Goal: Task Accomplishment & Management: Use online tool/utility

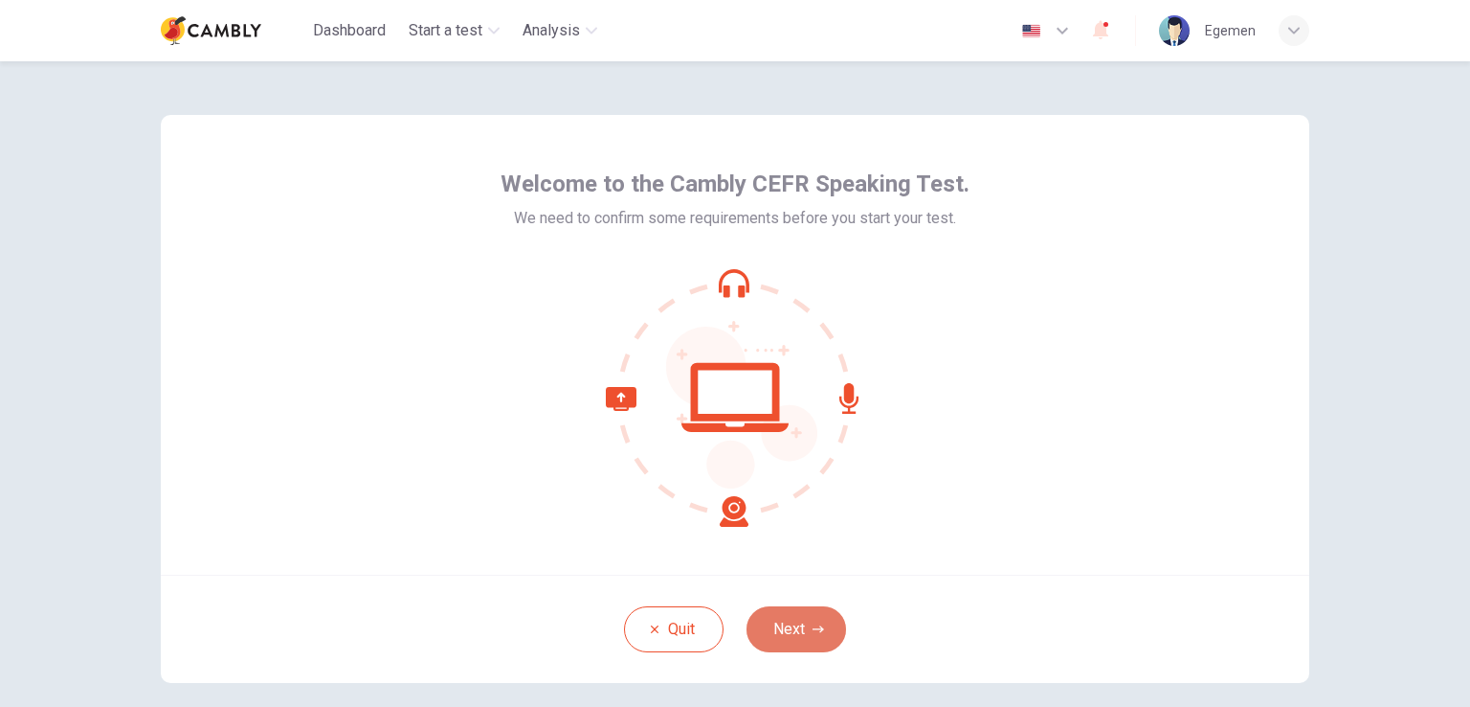
click at [797, 624] on button "Next" at bounding box center [797, 629] width 100 height 46
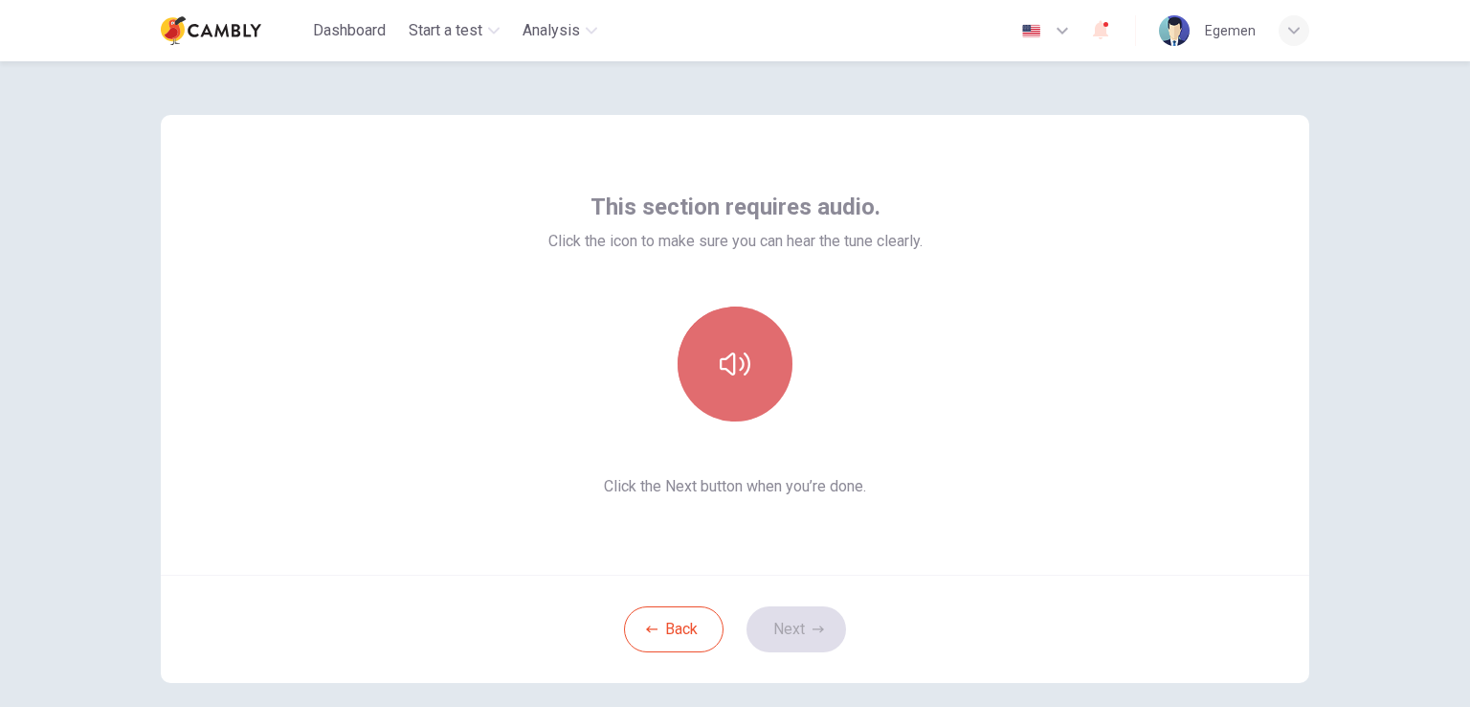
click at [754, 396] on button "button" at bounding box center [735, 363] width 115 height 115
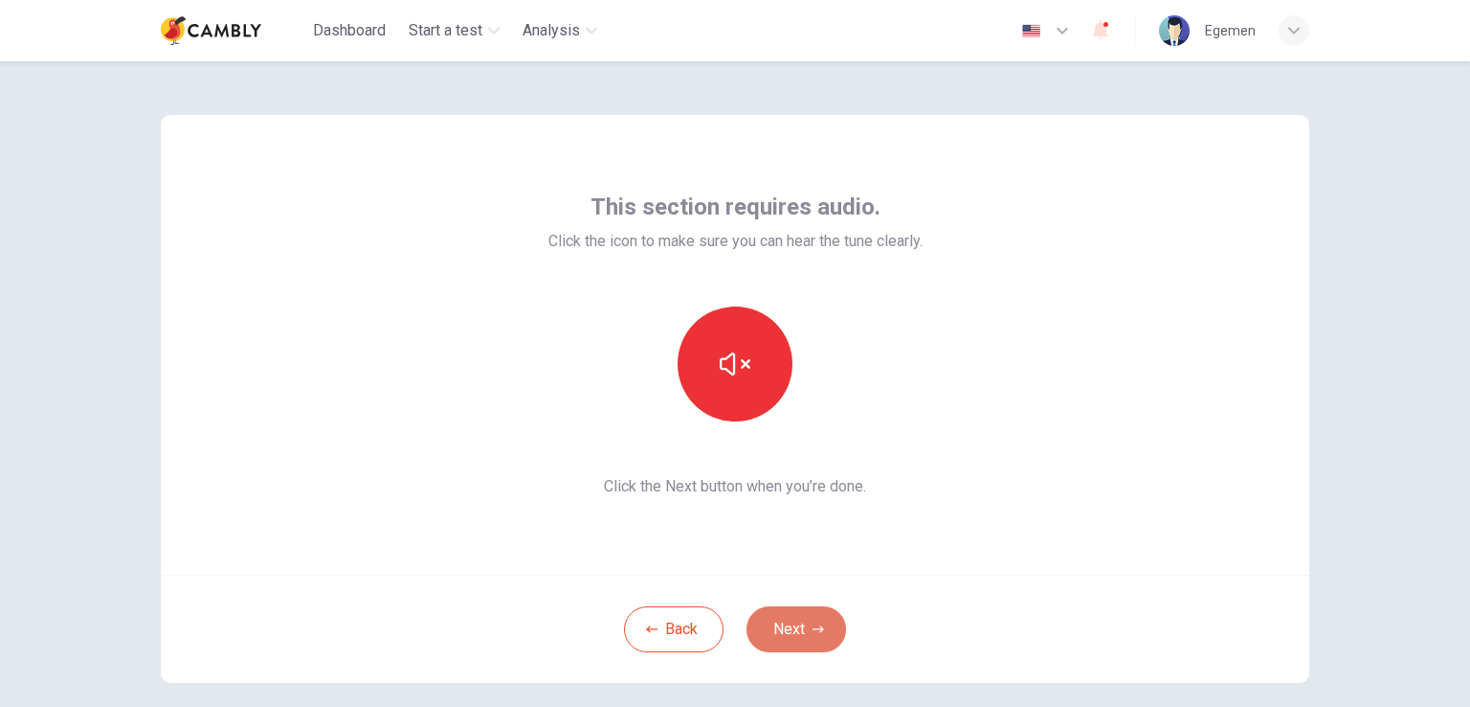
click at [768, 635] on button "Next" at bounding box center [797, 629] width 100 height 46
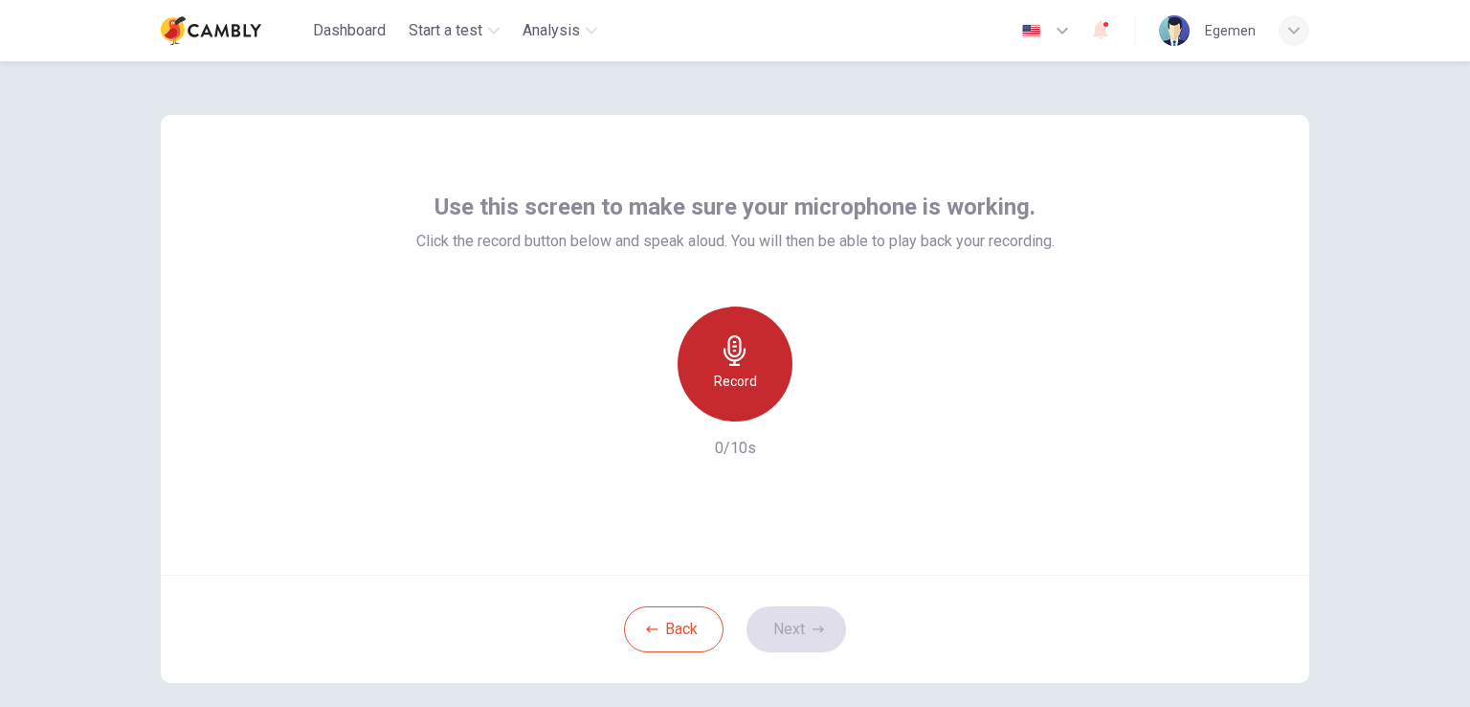
click at [755, 393] on div "Record" at bounding box center [735, 363] width 115 height 115
click at [739, 370] on h6 "Stop" at bounding box center [735, 381] width 29 height 23
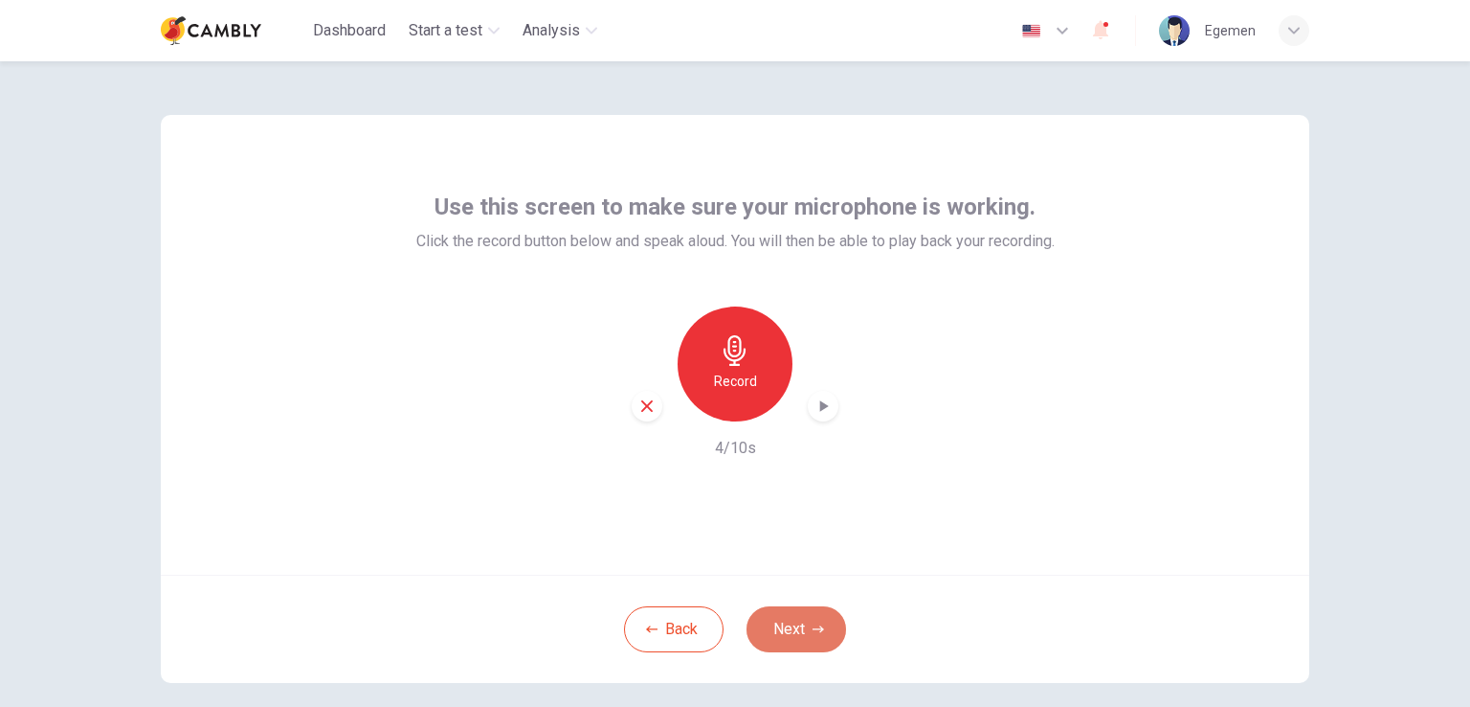
click at [797, 637] on button "Next" at bounding box center [797, 629] width 100 height 46
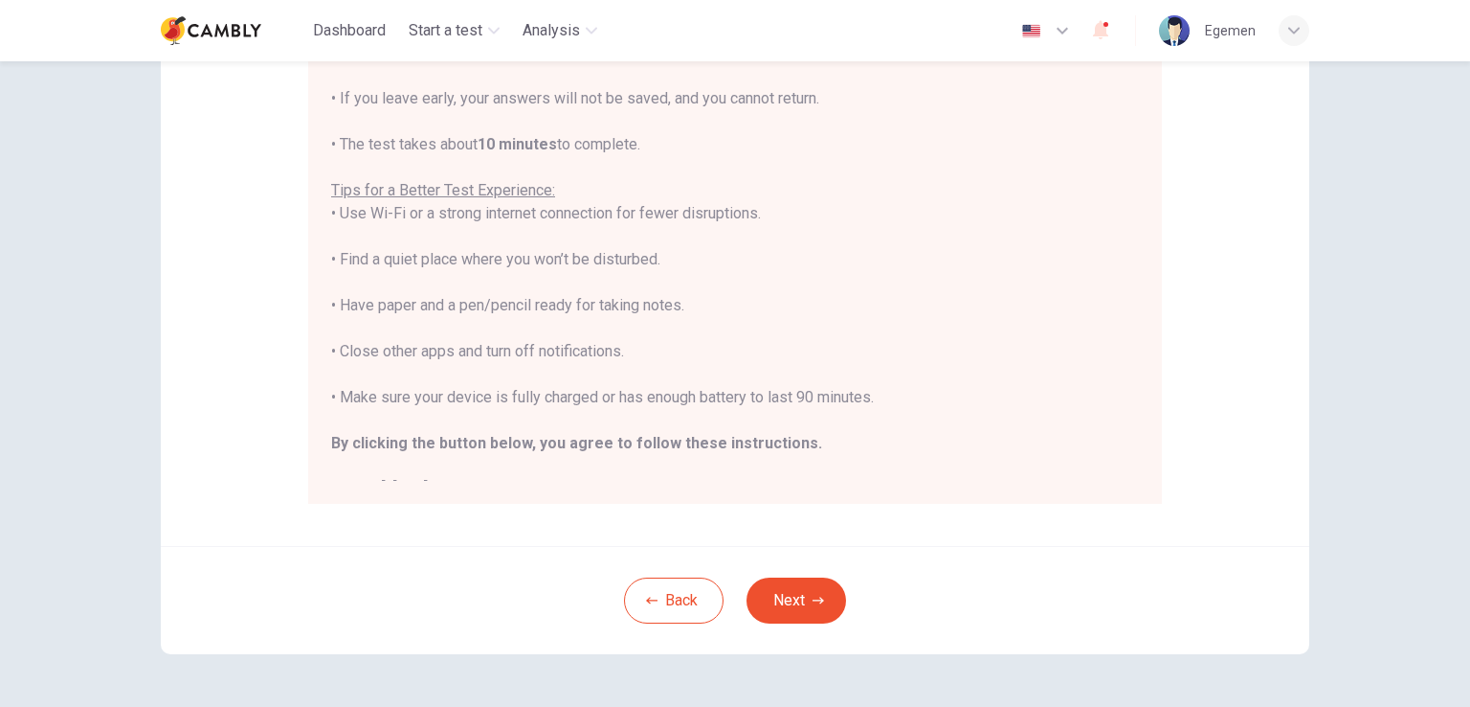
scroll to position [310, 0]
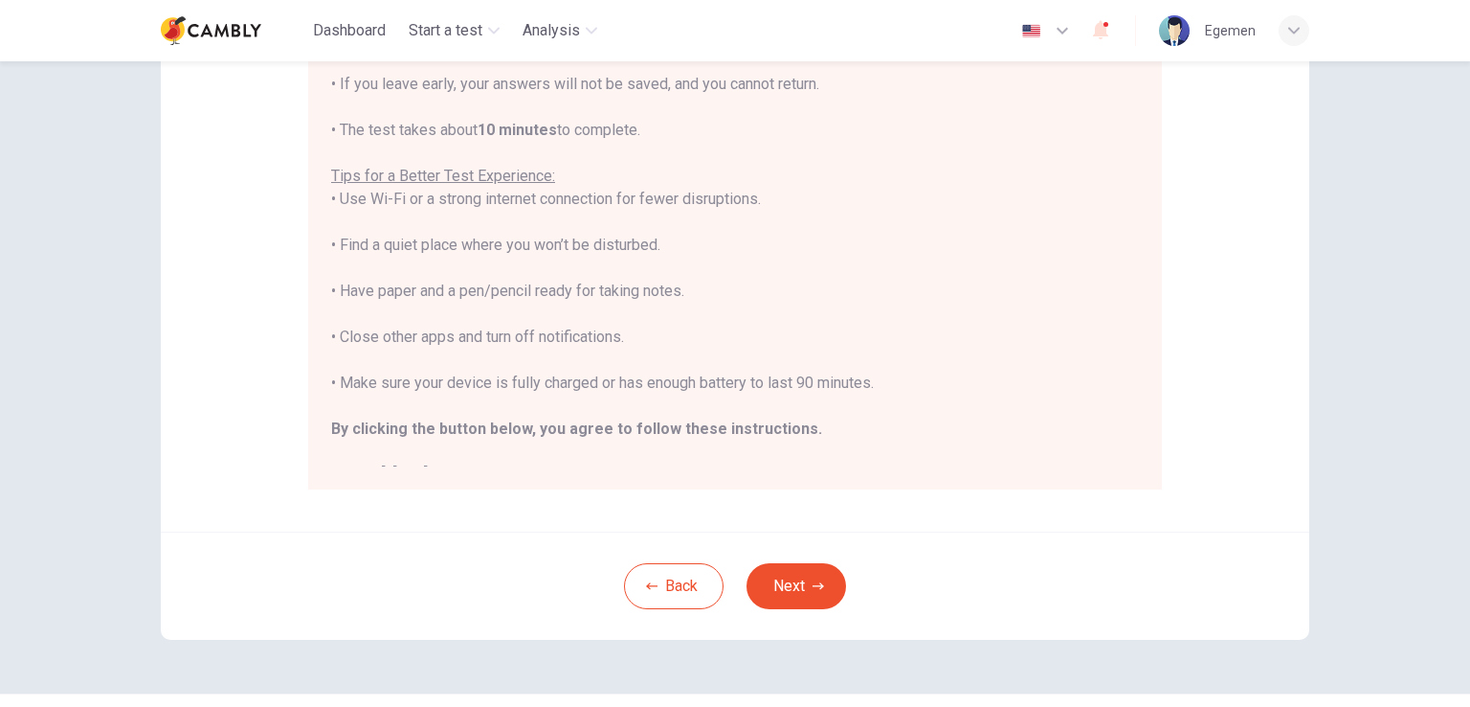
drag, startPoint x: 1127, startPoint y: 303, endPoint x: 1133, endPoint y: 326, distance: 24.9
click at [1133, 326] on div "You are about to start a CEFR Speaking Test . Before You Start the Test: • Once…" at bounding box center [739, 212] width 816 height 508
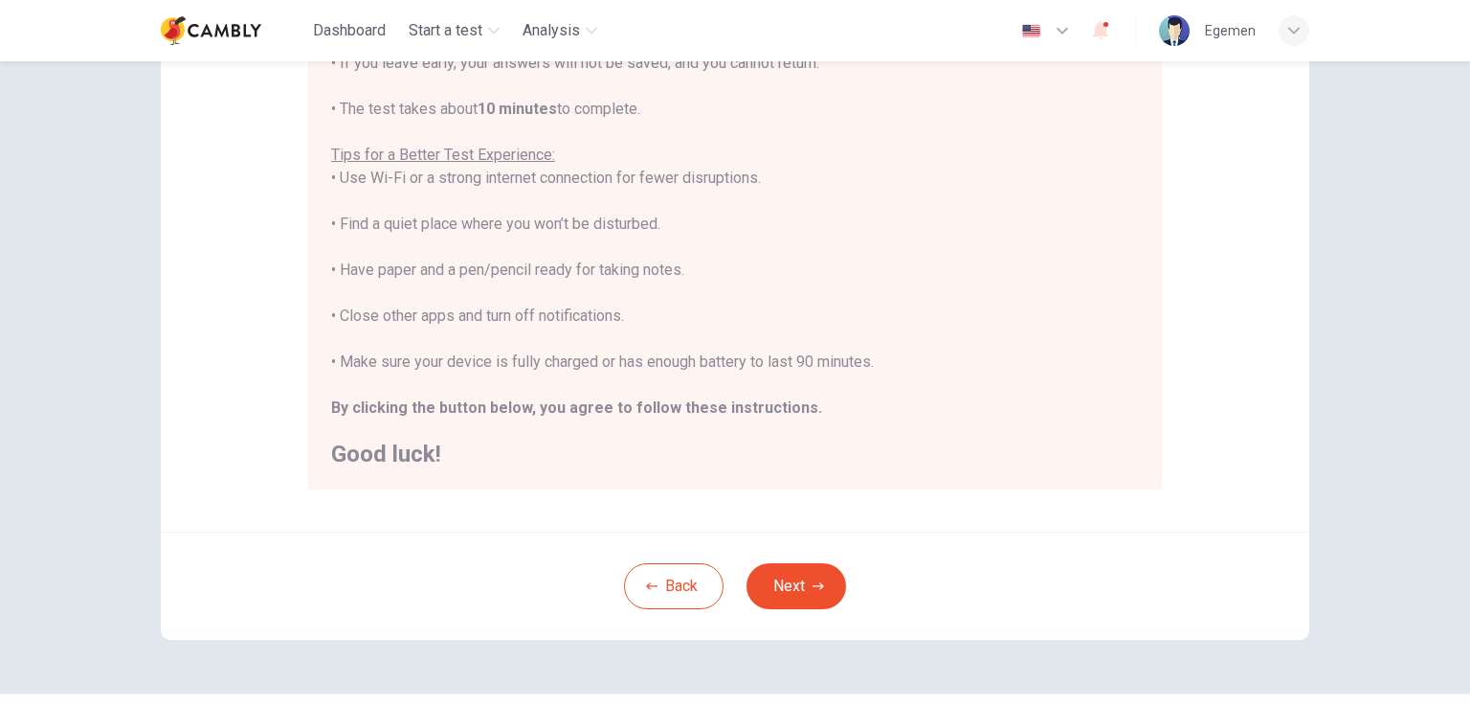
scroll to position [22, 0]
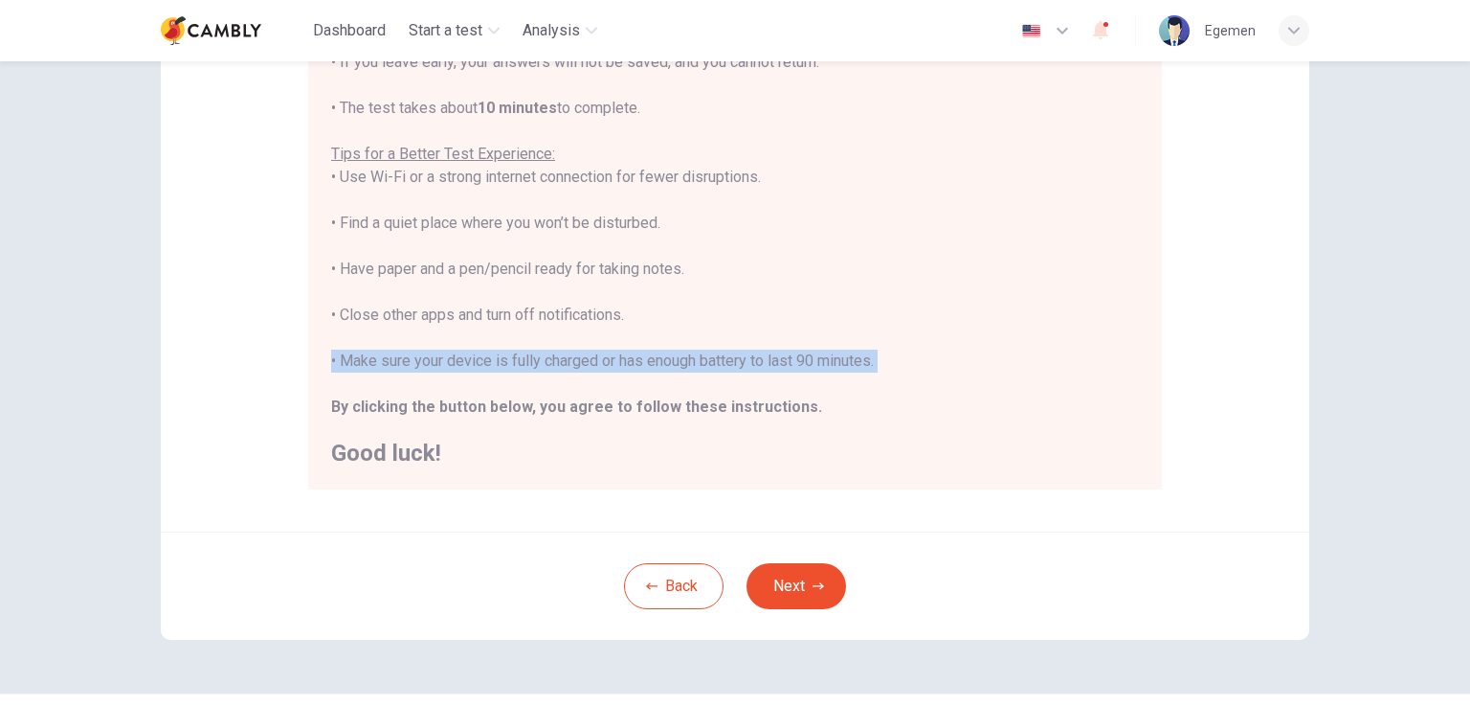
drag, startPoint x: 1129, startPoint y: 392, endPoint x: 1133, endPoint y: 365, distance: 27.2
click at [1133, 365] on div "You are about to start a CEFR Speaking Test . Before You Start the Test: • Once…" at bounding box center [739, 212] width 816 height 508
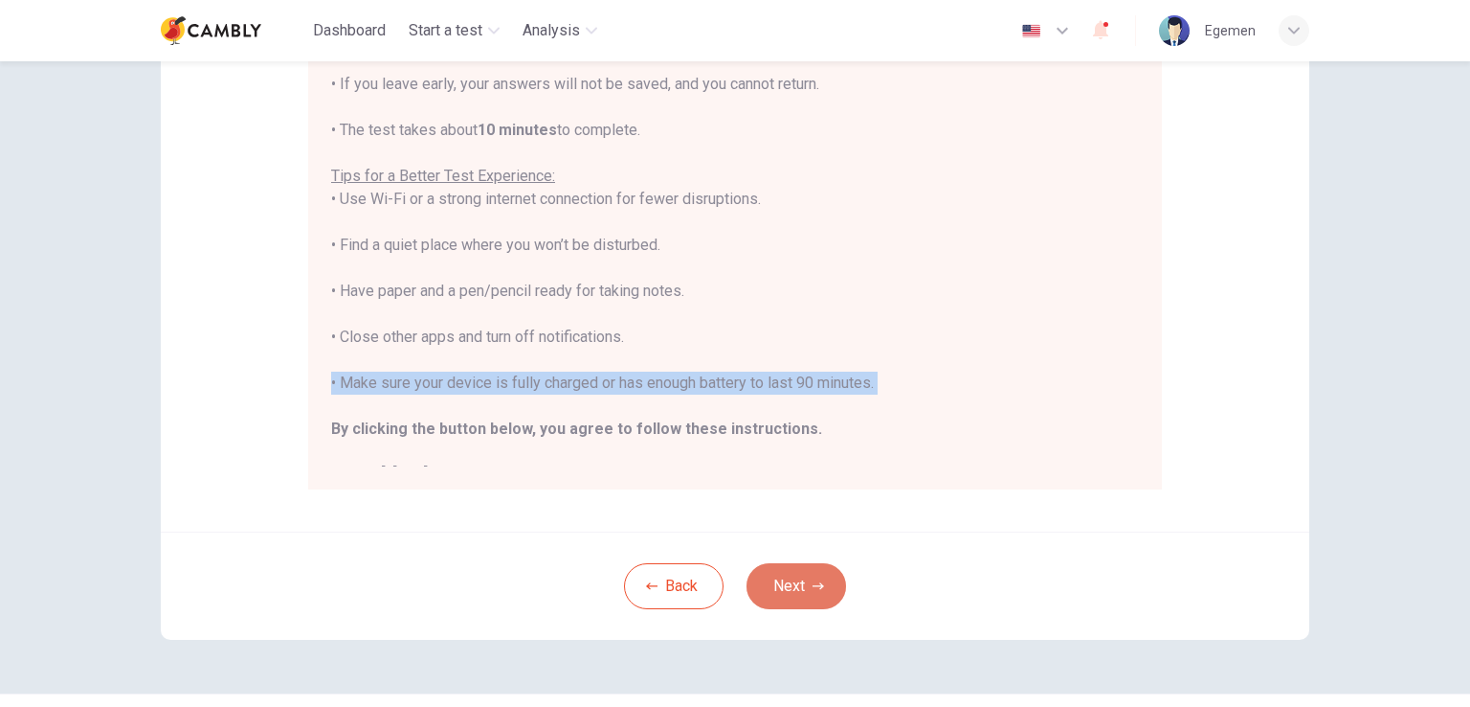
click at [794, 574] on button "Next" at bounding box center [797, 586] width 100 height 46
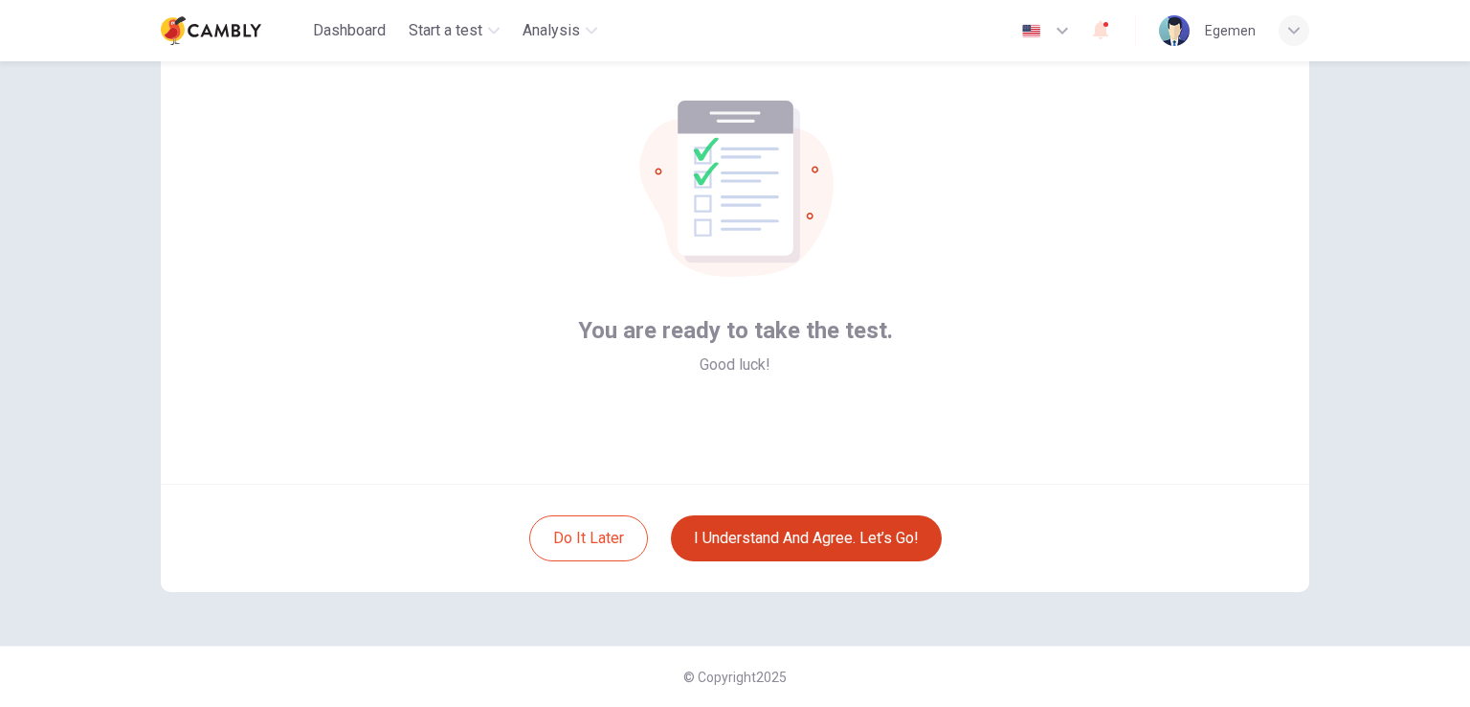
scroll to position [91, 0]
click at [782, 401] on div "You are ready to take the test. Good luck!" at bounding box center [735, 254] width 1149 height 460
click at [789, 545] on button "I understand and agree. Let’s go!" at bounding box center [806, 538] width 271 height 46
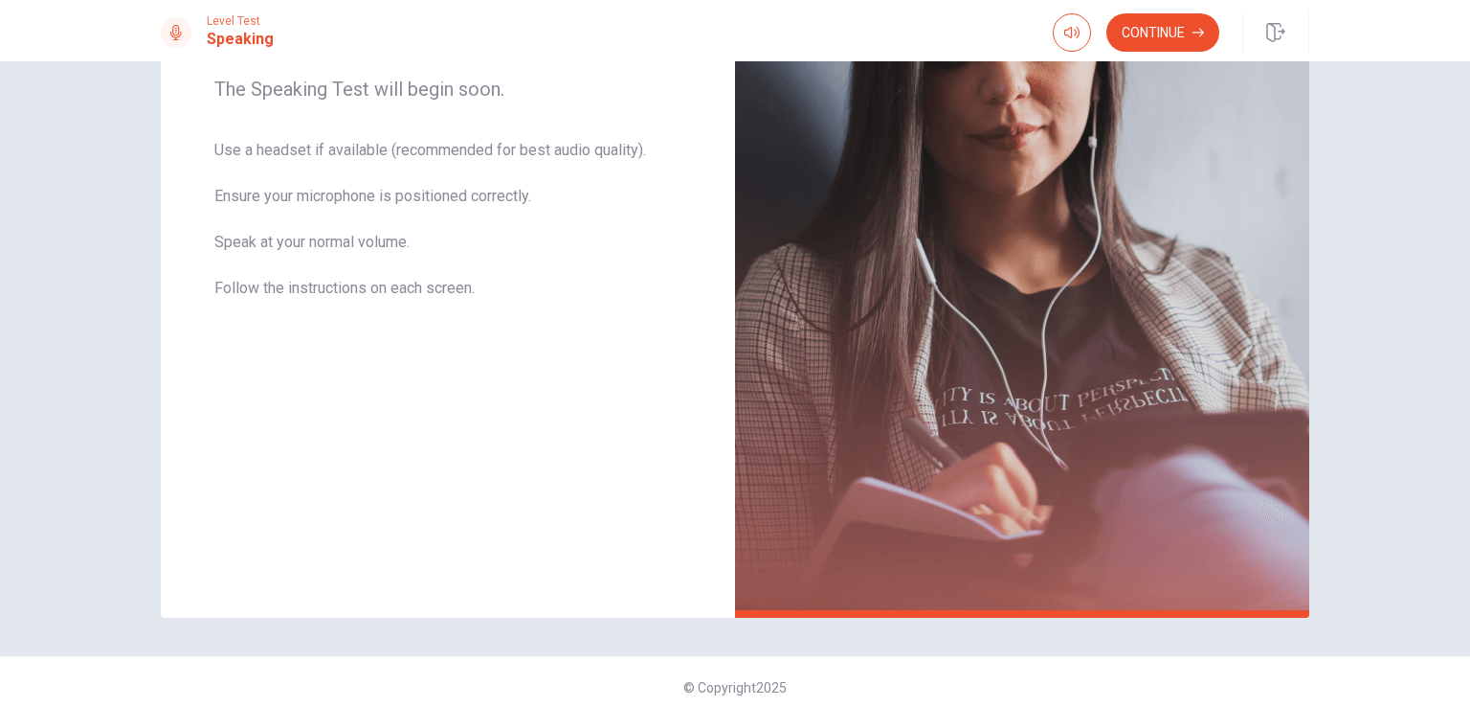
scroll to position [327, 0]
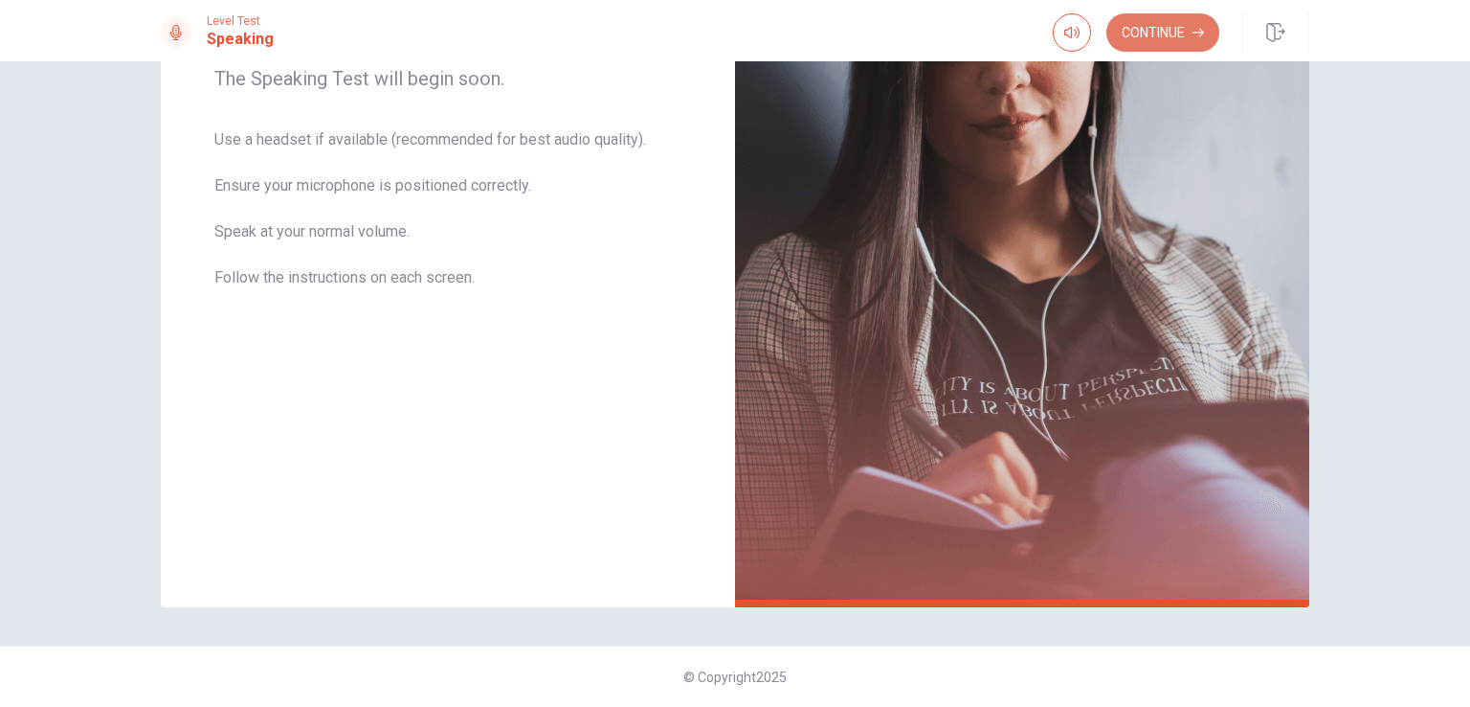
click at [1168, 46] on button "Continue" at bounding box center [1163, 32] width 113 height 38
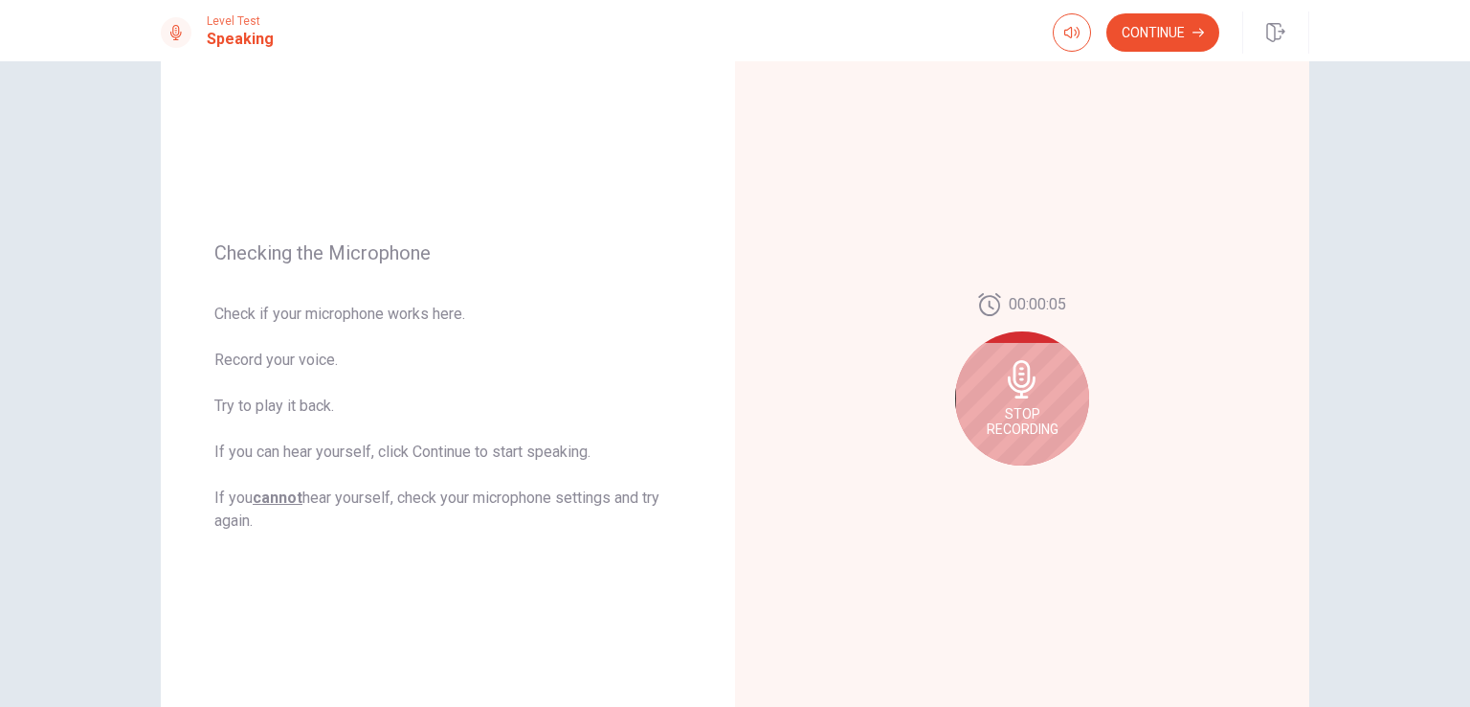
scroll to position [147, 0]
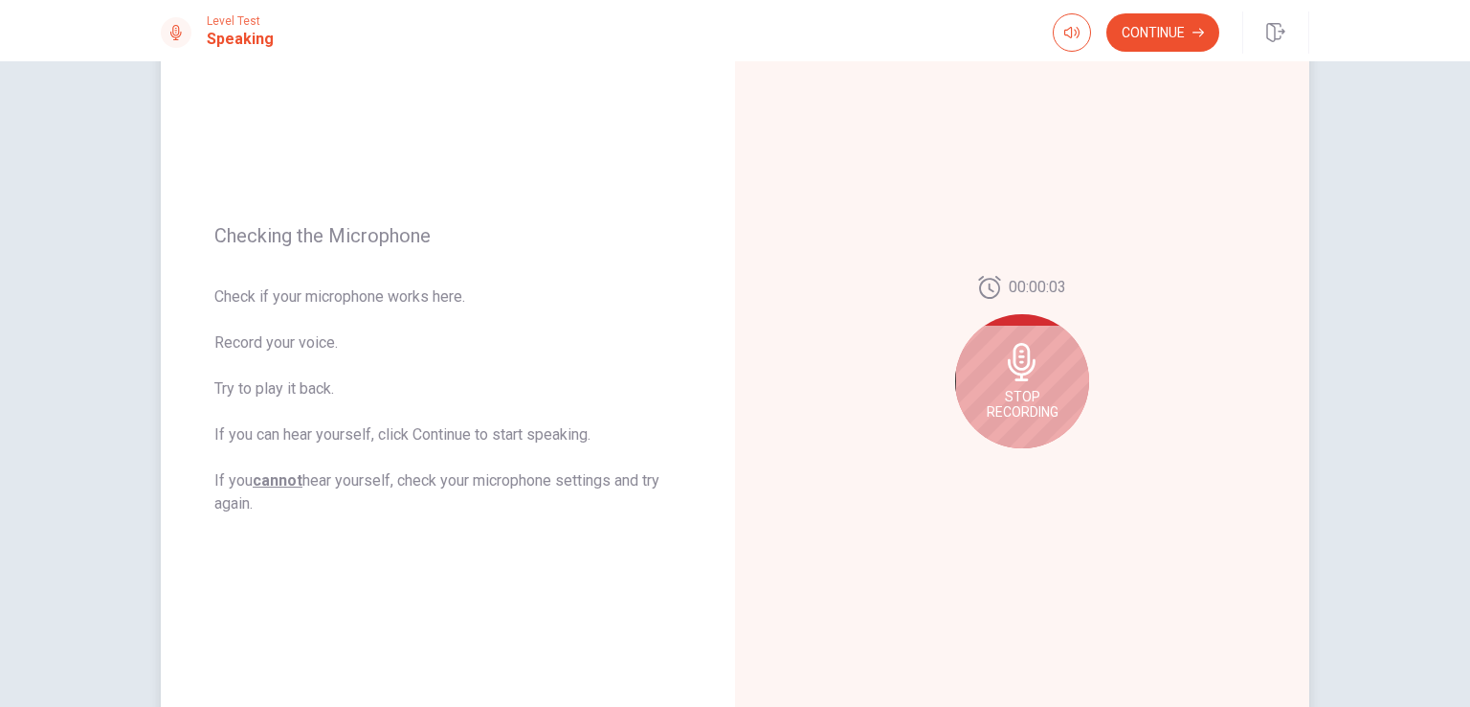
click at [1031, 362] on icon at bounding box center [1022, 362] width 38 height 38
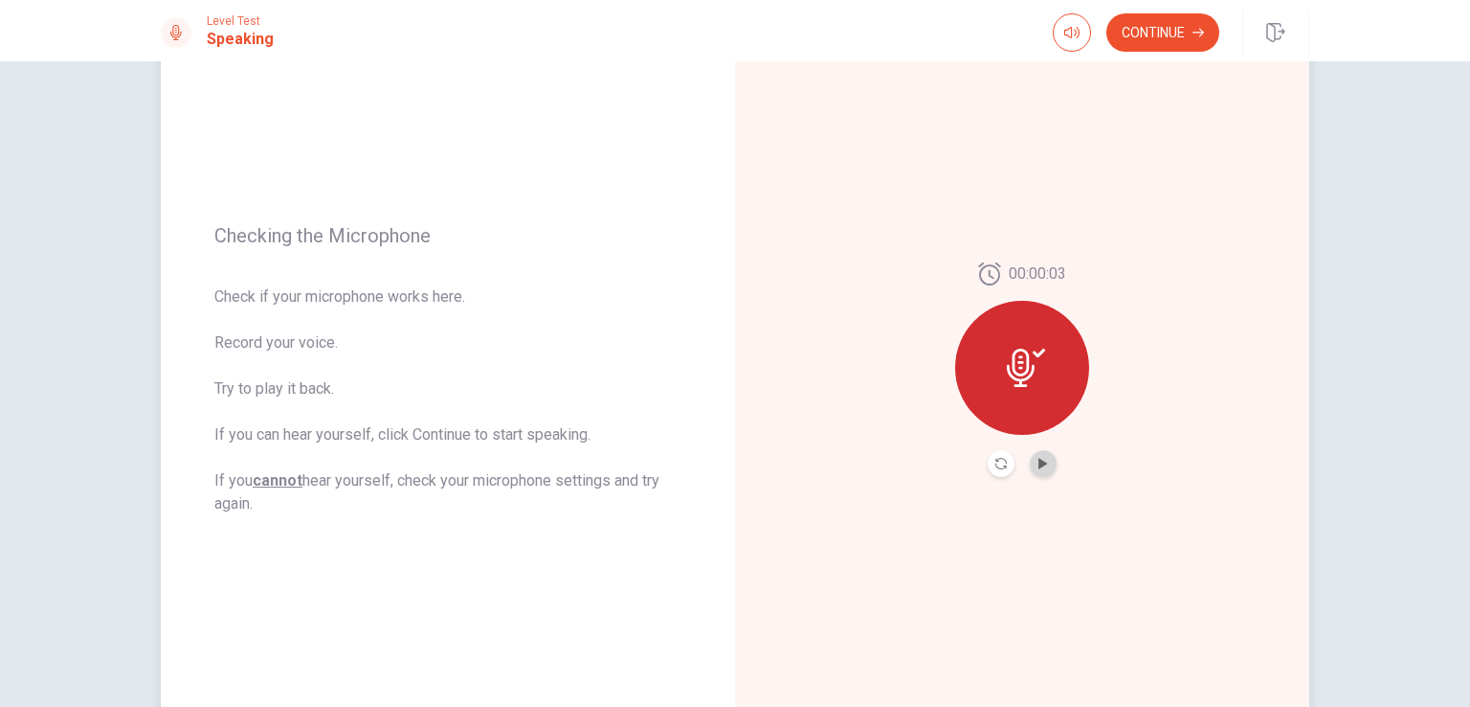
click at [1038, 469] on button "Play Audio" at bounding box center [1043, 463] width 27 height 27
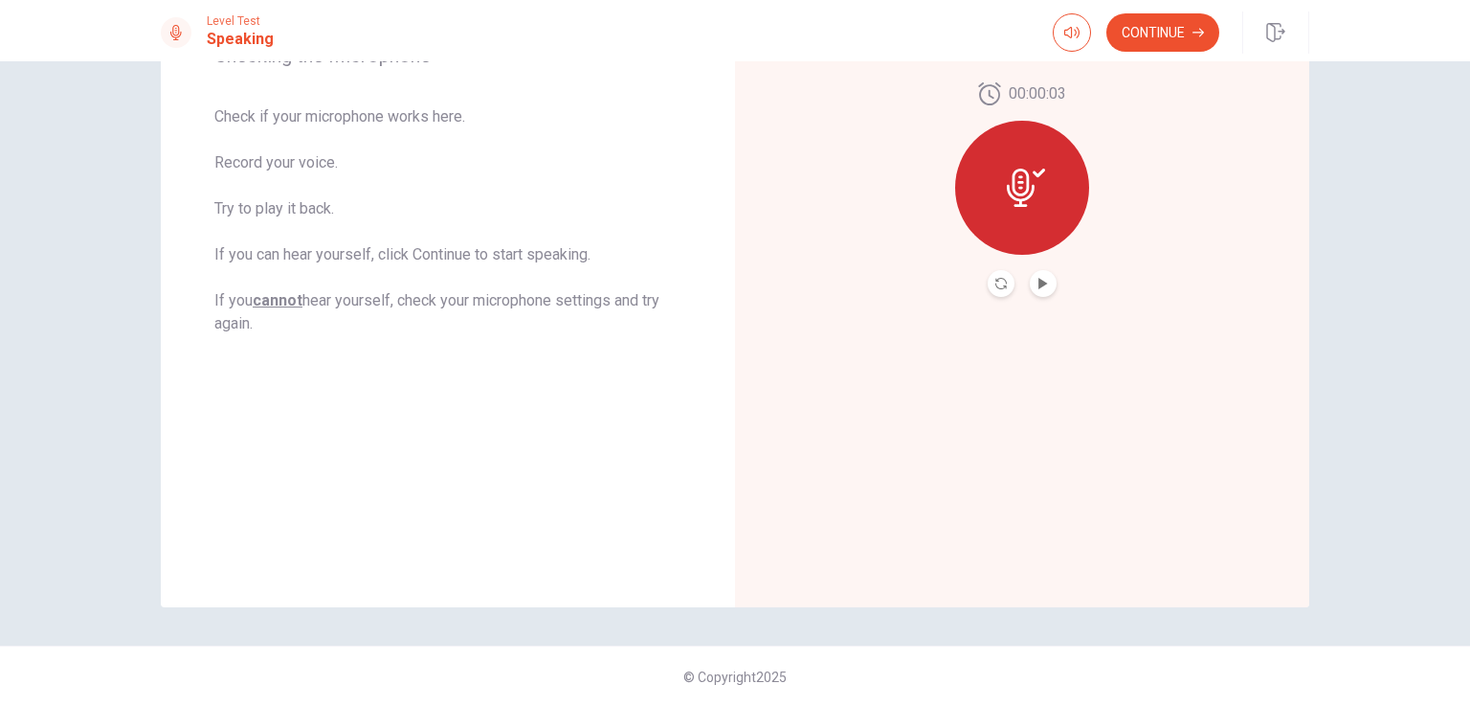
scroll to position [0, 0]
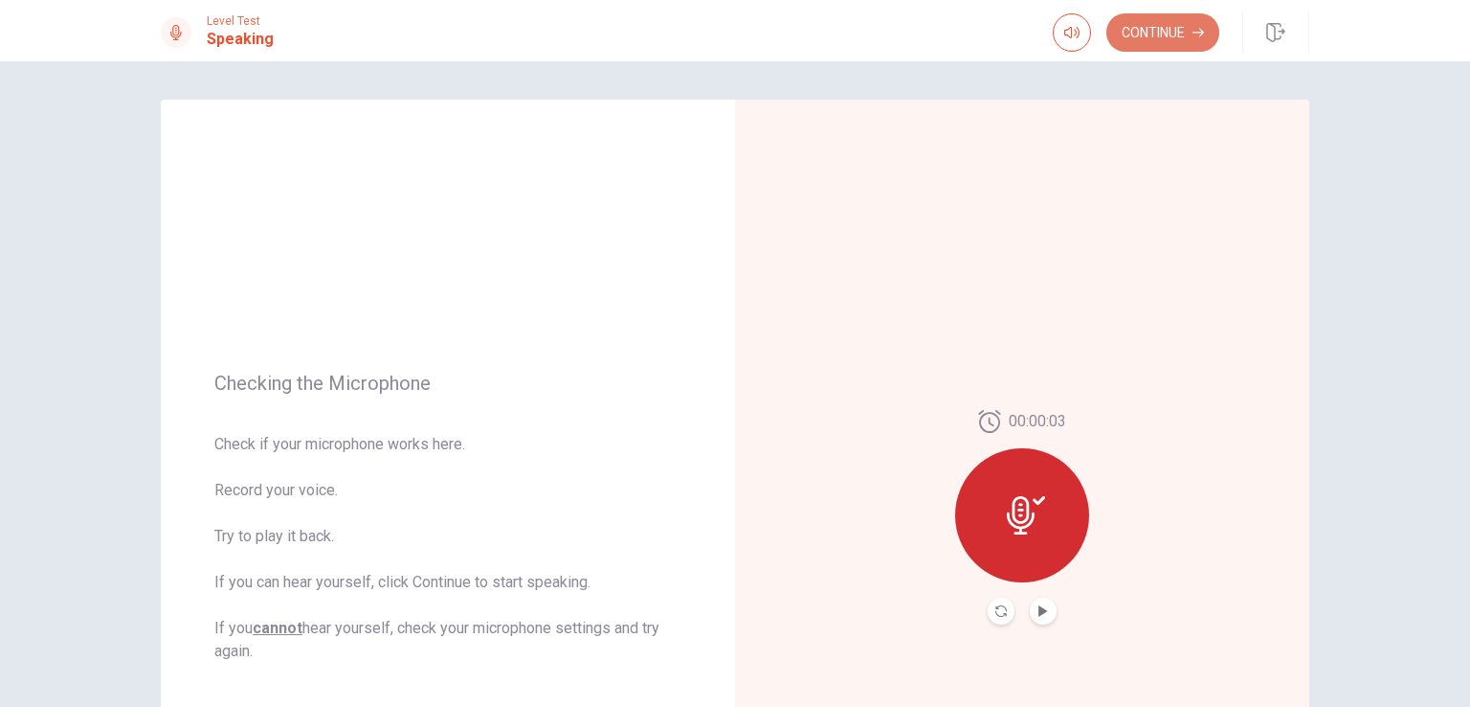
click at [1175, 29] on button "Continue" at bounding box center [1163, 32] width 113 height 38
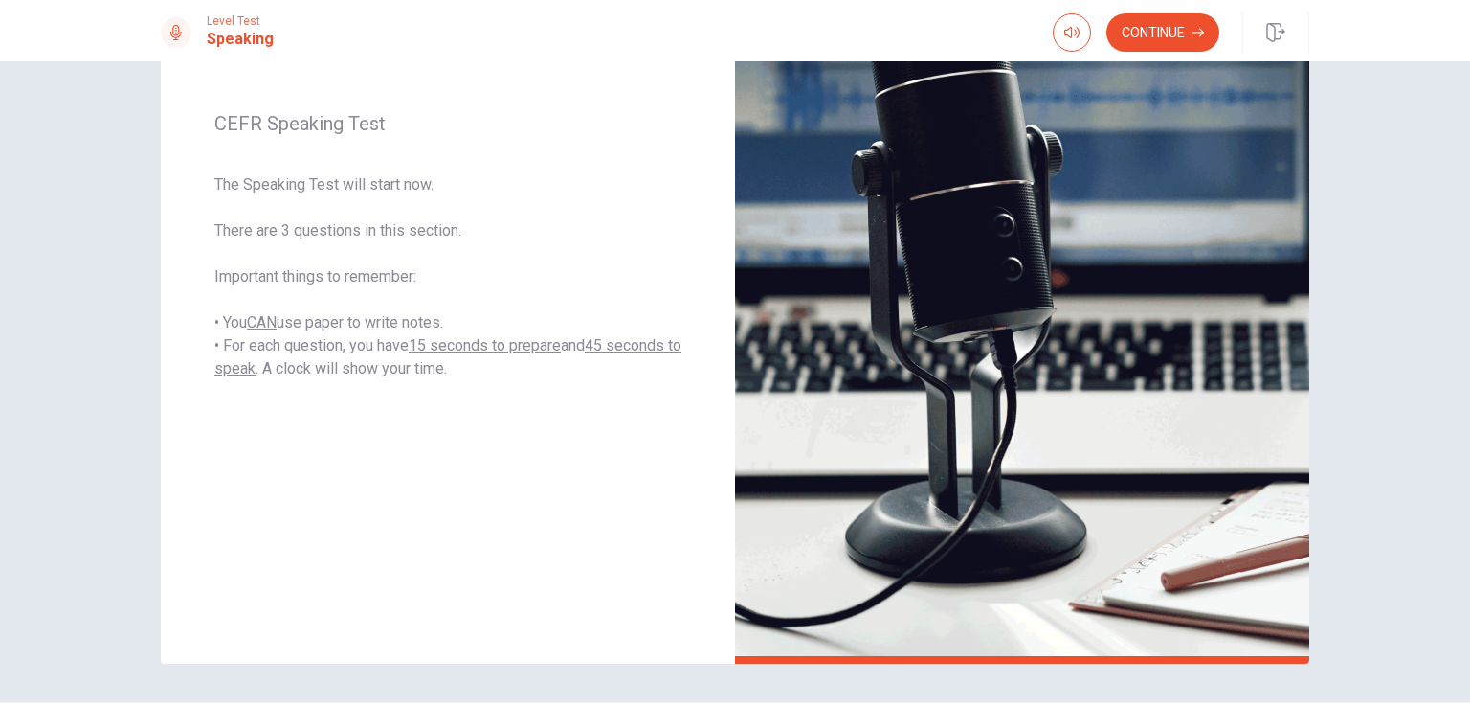
scroll to position [268, 0]
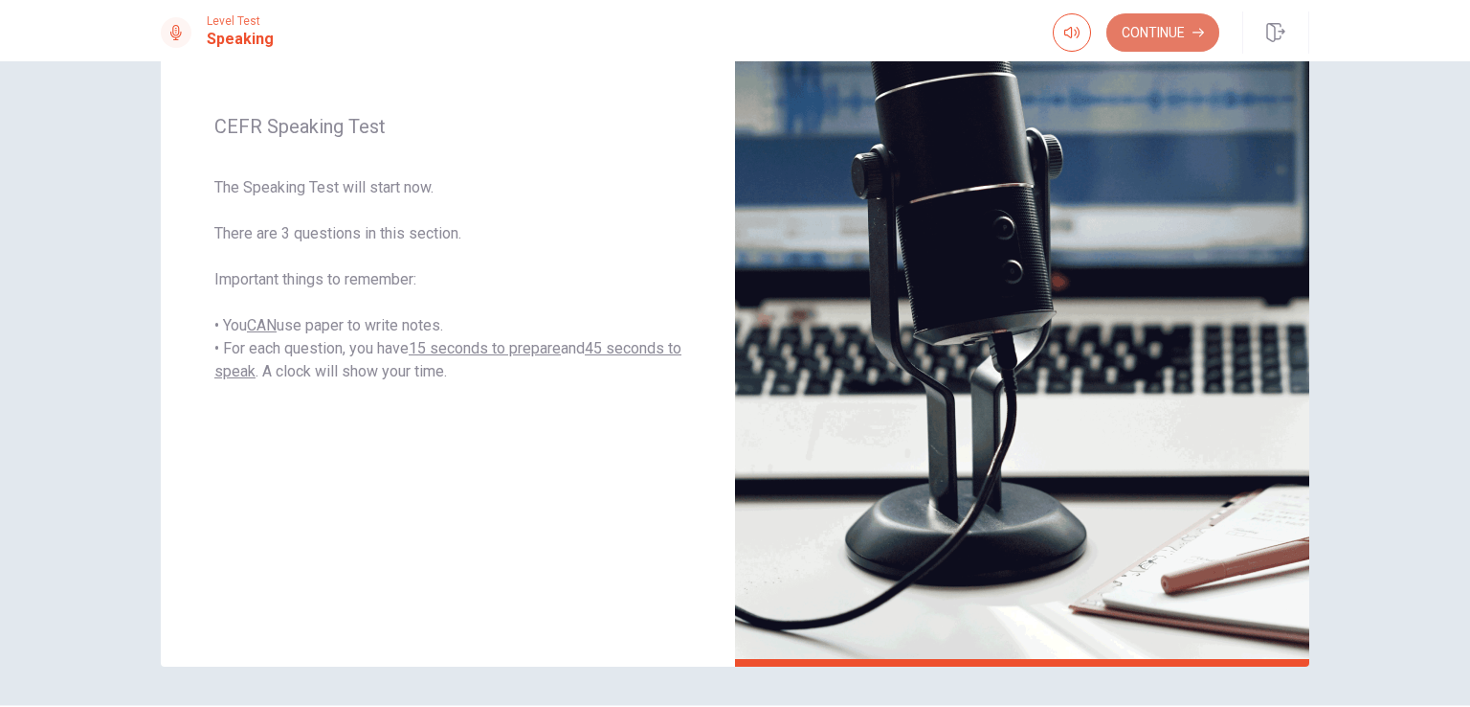
click at [1160, 31] on button "Continue" at bounding box center [1163, 32] width 113 height 38
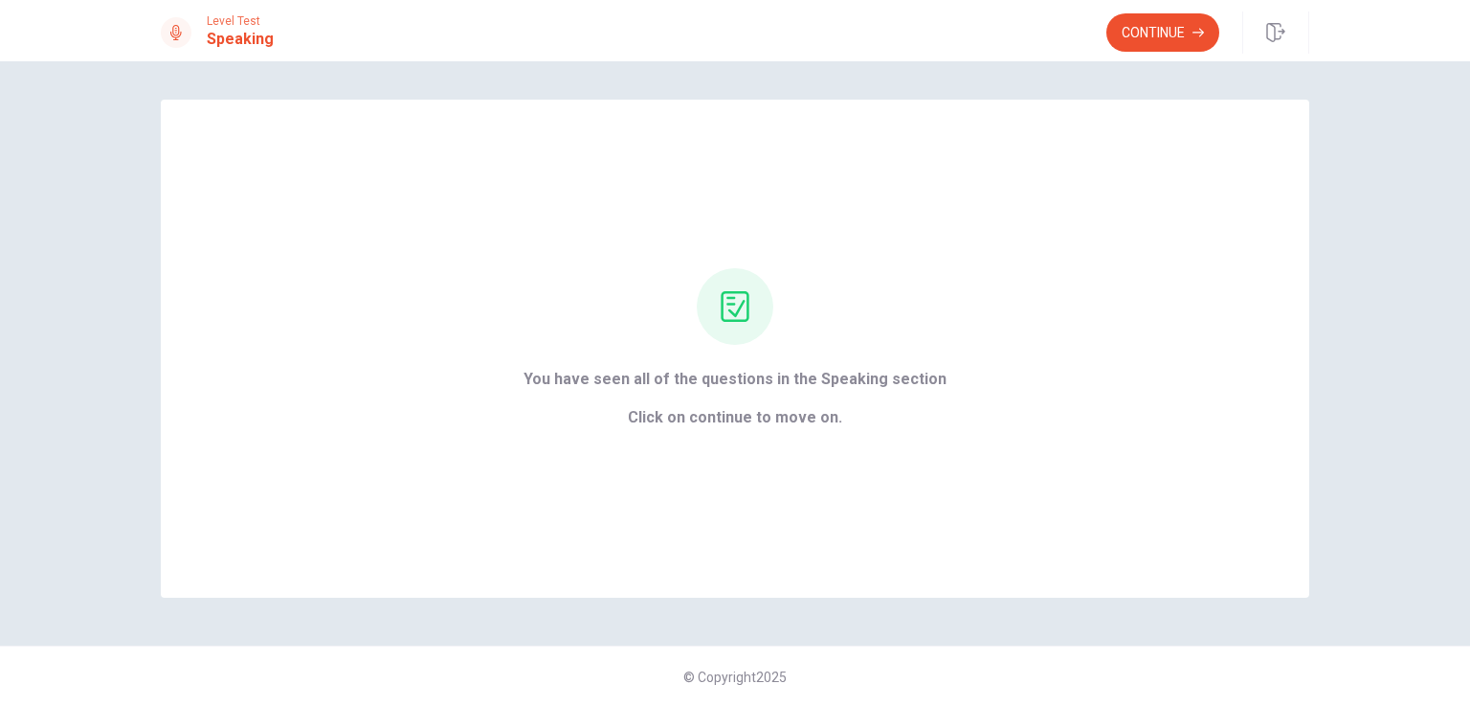
scroll to position [0, 0]
click at [1158, 40] on button "Continue" at bounding box center [1163, 32] width 113 height 38
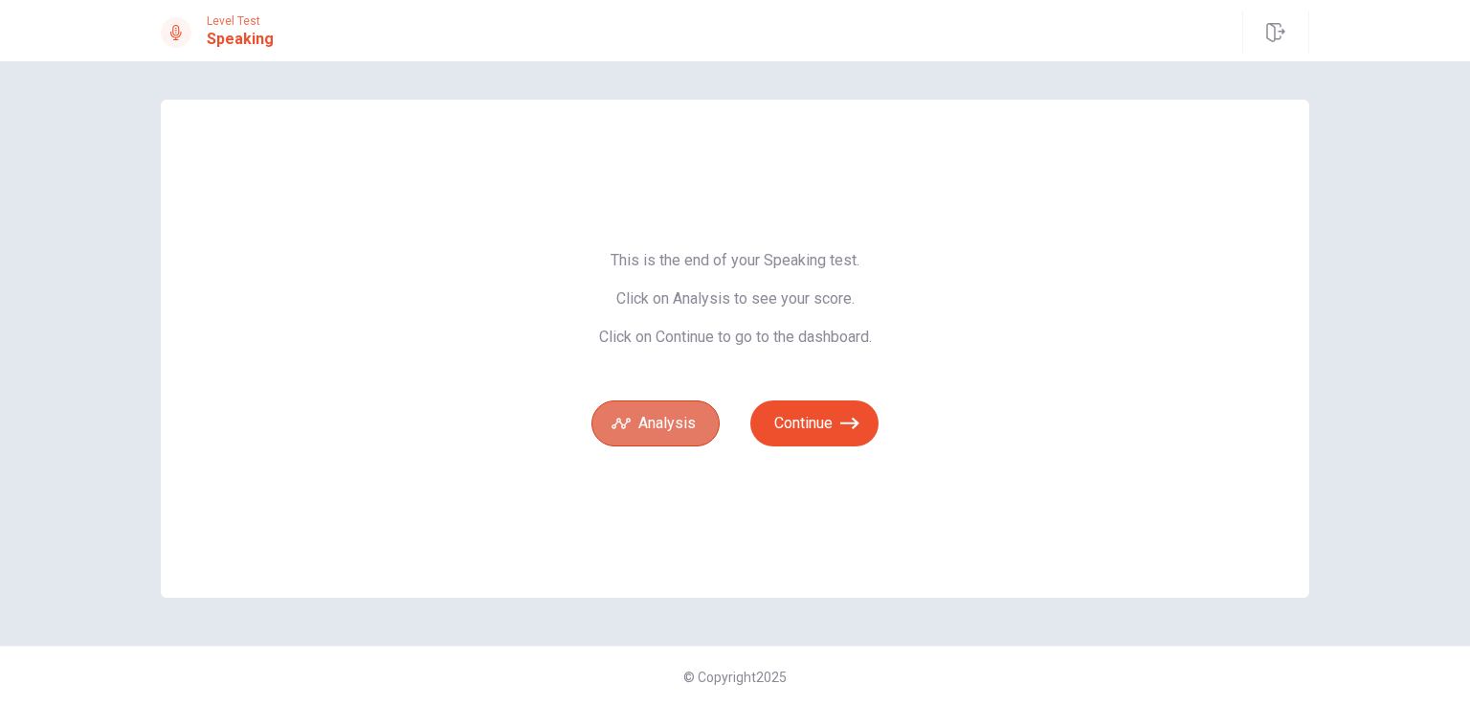
click at [643, 422] on button "Analysis" at bounding box center [656, 423] width 128 height 46
